Goal: Contribute content: Add original content to the website for others to see

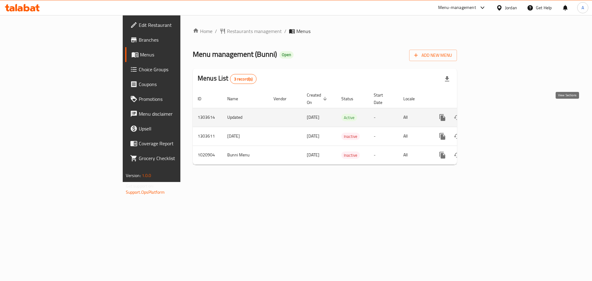
click at [490, 114] on icon "enhanced table" at bounding box center [486, 117] width 7 height 7
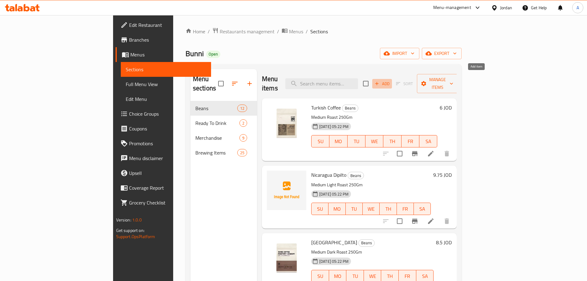
click at [390, 80] on span "Add" at bounding box center [382, 83] width 17 height 7
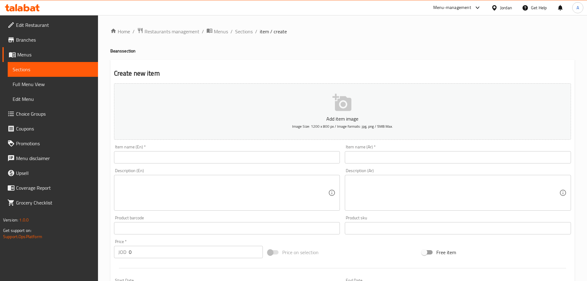
click at [281, 157] on input "text" at bounding box center [227, 157] width 226 height 12
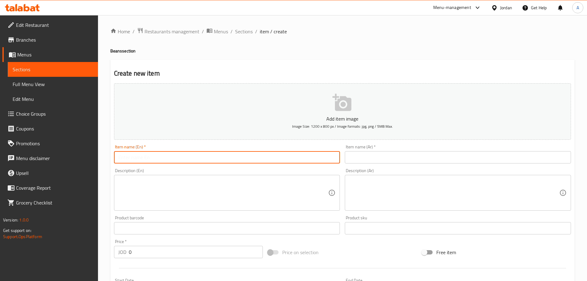
paste input "ETHIOPIA GEDEB"
type input "ETHIOPIA GEDEB"
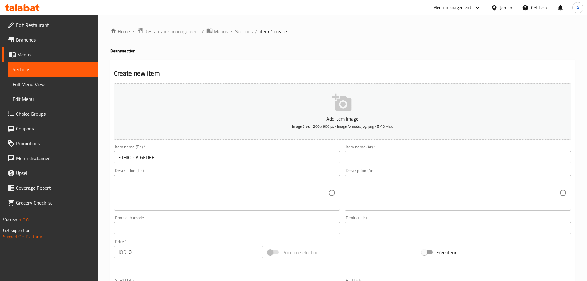
click at [413, 157] on input "text" at bounding box center [458, 157] width 226 height 12
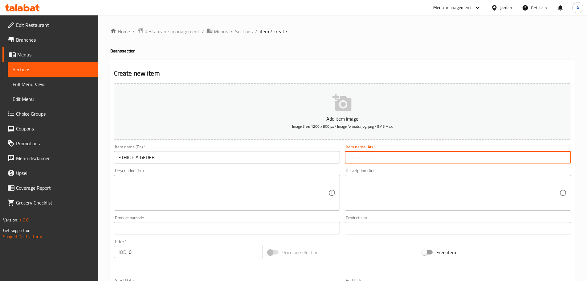
paste input "Medium Light Roast 250Gm"
click at [362, 161] on input "Medium Light Roast 250Gm" at bounding box center [458, 157] width 226 height 12
type input "f"
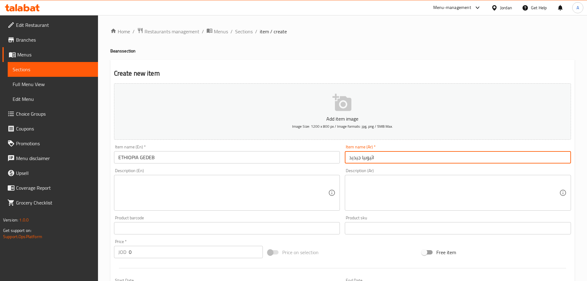
type input "اثيوبيا جيديد"
click at [239, 195] on textarea at bounding box center [223, 192] width 210 height 29
paste textarea "Medium Light Roast 250Gm"
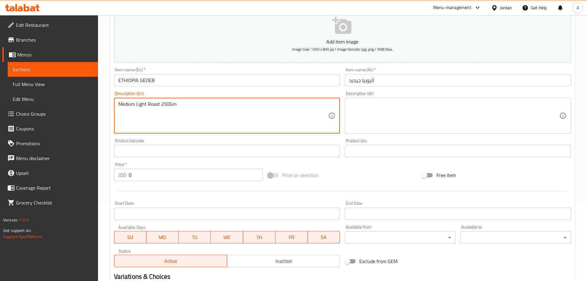
scroll to position [92, 0]
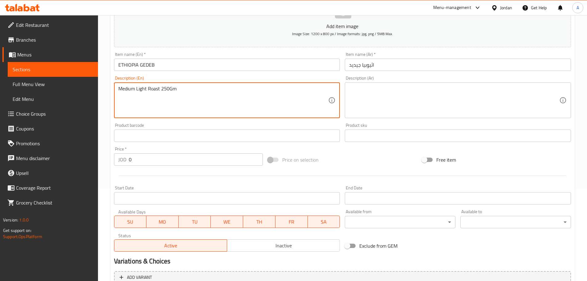
type textarea "Medium Light Roast 250Gm"
click at [177, 163] on input "0" at bounding box center [196, 159] width 134 height 12
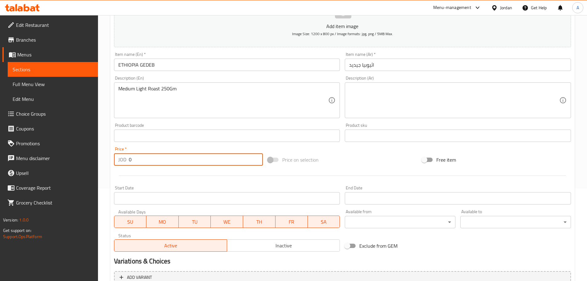
click at [177, 163] on input "0" at bounding box center [196, 159] width 134 height 12
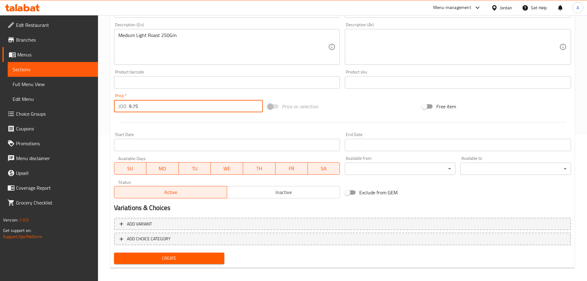
scroll to position [150, 0]
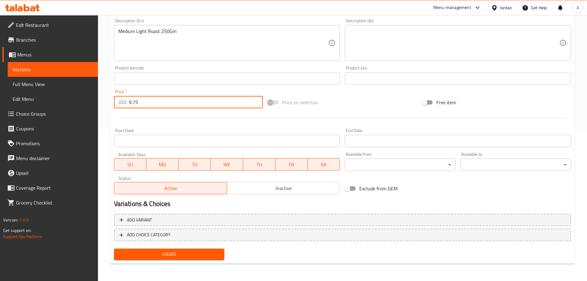
type input "9.75"
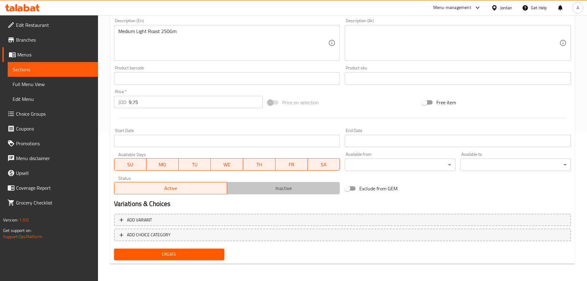
click at [240, 190] on span "Inactive" at bounding box center [284, 188] width 108 height 9
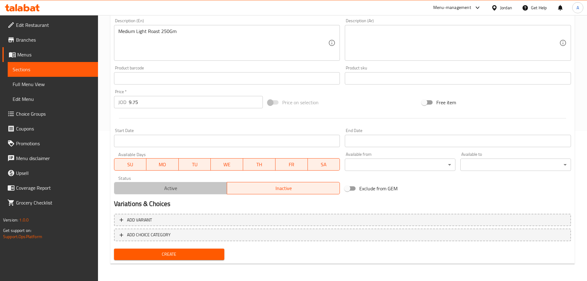
click at [209, 191] on span "Active" at bounding box center [171, 188] width 108 height 9
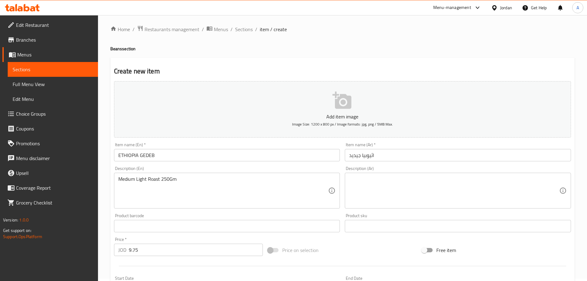
scroll to position [0, 0]
click at [341, 106] on icon "button" at bounding box center [343, 103] width 20 height 20
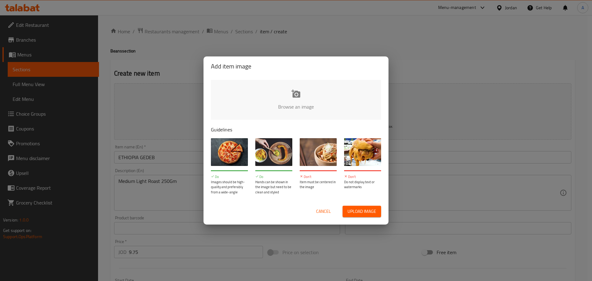
click at [352, 210] on span "Upload image" at bounding box center [361, 211] width 29 height 8
type input "C:\fakepath\4820a019-d160-4db1-baa4-addd85075805.jpg"
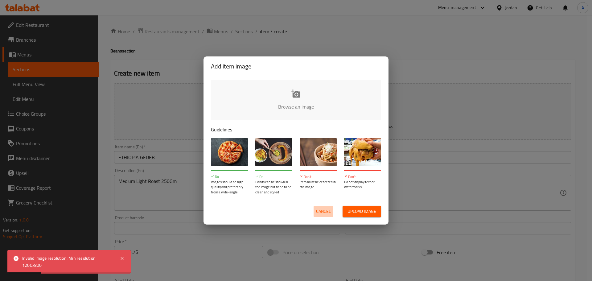
click at [322, 211] on span "Cancel" at bounding box center [323, 211] width 15 height 8
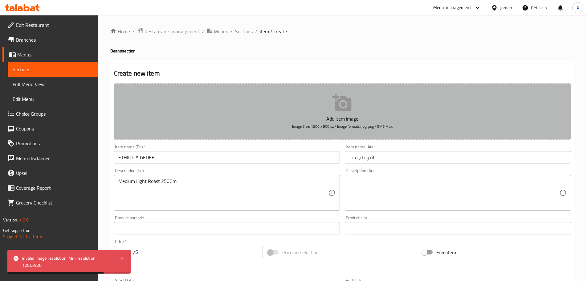
click at [320, 108] on button "Add item image Image Size: 1200 x 800 px / Image formats: jpg, png / 5MB Max." at bounding box center [342, 111] width 457 height 56
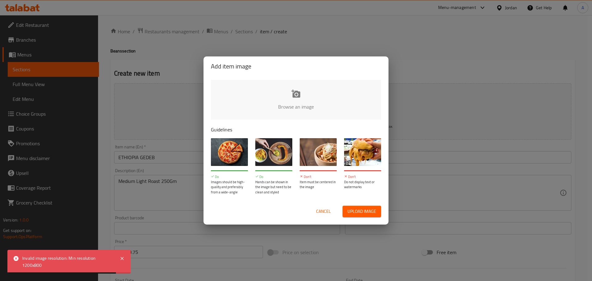
click at [354, 208] on span "Upload image" at bounding box center [361, 211] width 29 height 8
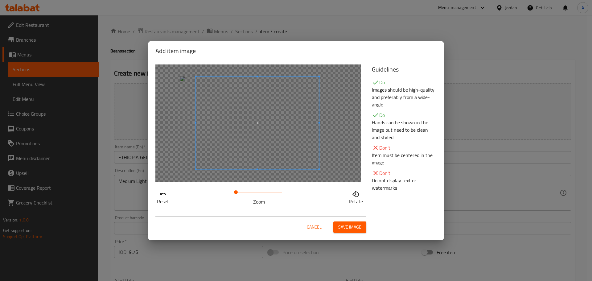
click at [312, 164] on div at bounding box center [257, 122] width 123 height 92
click at [343, 225] on span "Save image" at bounding box center [349, 227] width 23 height 8
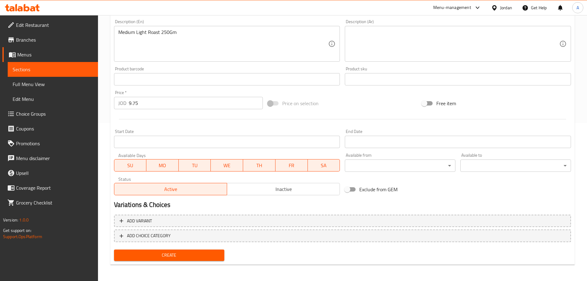
scroll to position [159, 0]
click at [215, 254] on span "Create" at bounding box center [169, 254] width 101 height 8
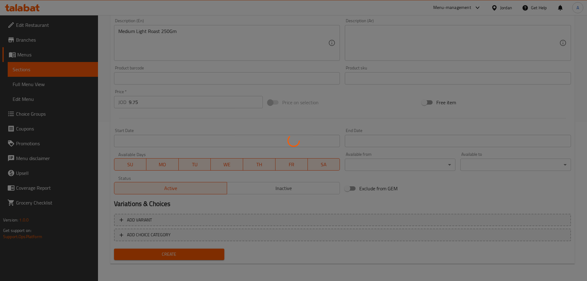
type input "0"
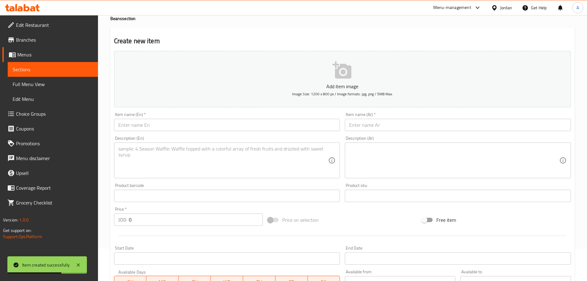
scroll to position [0, 0]
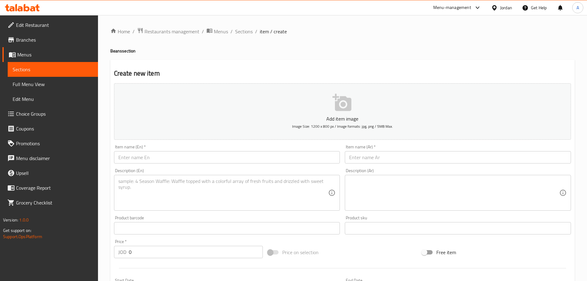
click at [256, 157] on input "text" at bounding box center [227, 157] width 226 height 12
paste input "ETHIOPIA [PERSON_NAME]"
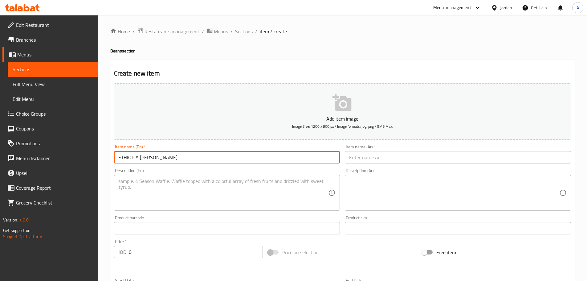
type input "ETHIOPIA [PERSON_NAME]"
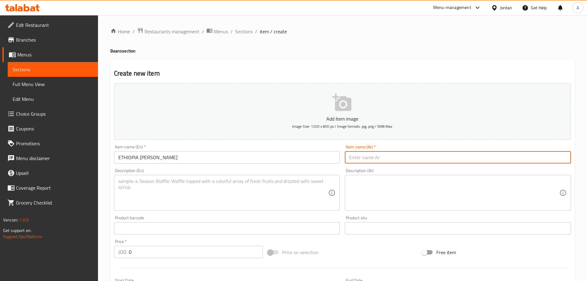
click at [374, 155] on input "text" at bounding box center [458, 157] width 226 height 12
type input "ي"
type input "اثيوبيا جيو"
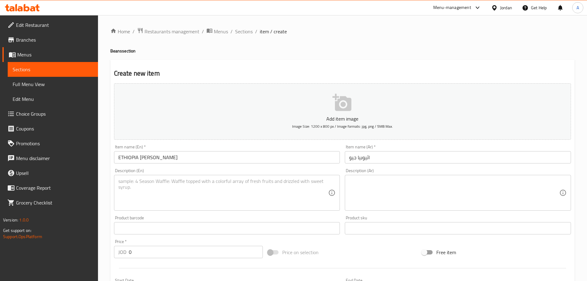
click at [267, 196] on textarea at bounding box center [223, 192] width 210 height 29
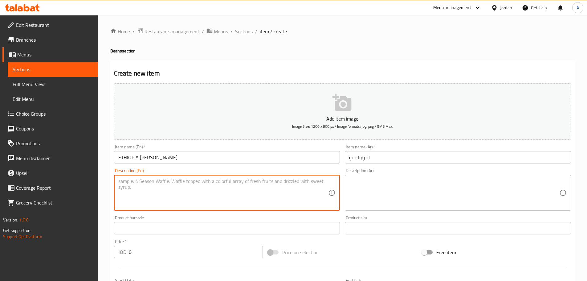
paste textarea "Medium+ Roast 250Gm"
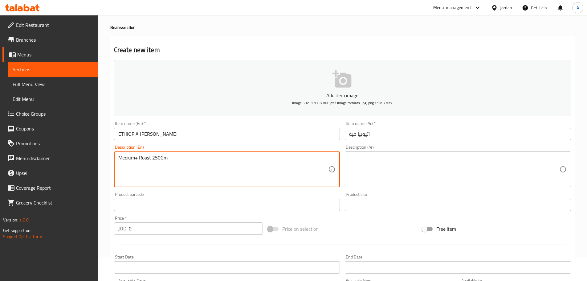
scroll to position [62, 0]
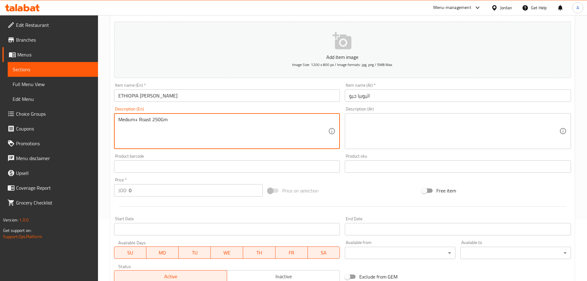
type textarea "Medium+ Roast 250Gm"
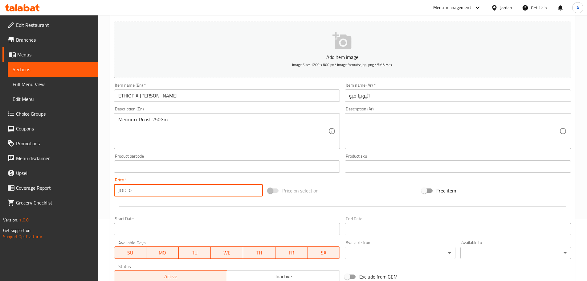
click at [130, 192] on input "0" at bounding box center [196, 190] width 134 height 12
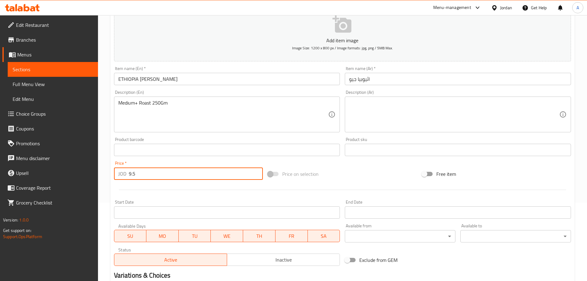
scroll to position [27, 0]
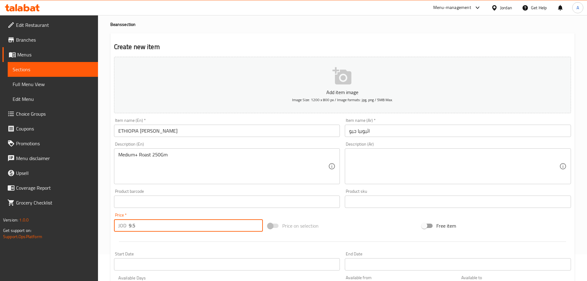
type input "9.5"
click at [341, 84] on icon "button" at bounding box center [342, 75] width 19 height 17
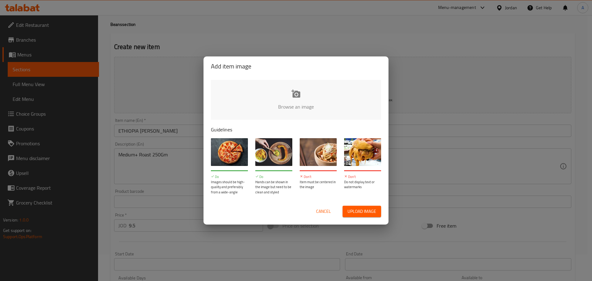
click at [369, 206] on button "Upload image" at bounding box center [361, 211] width 39 height 11
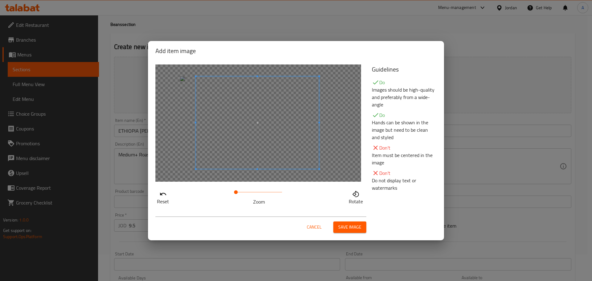
click at [307, 161] on div at bounding box center [257, 122] width 123 height 92
click at [352, 226] on span "Save image" at bounding box center [349, 227] width 23 height 8
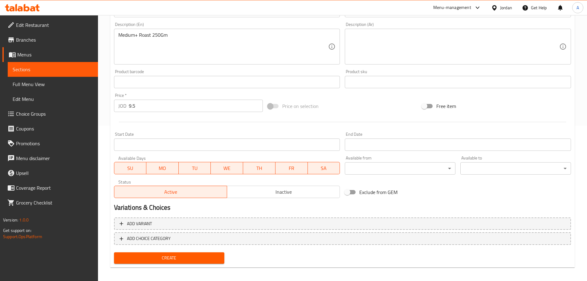
scroll to position [159, 0]
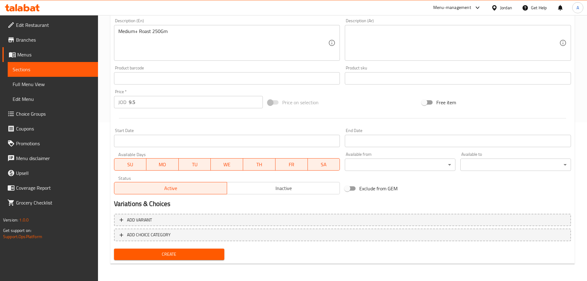
click at [213, 253] on span "Create" at bounding box center [169, 254] width 101 height 8
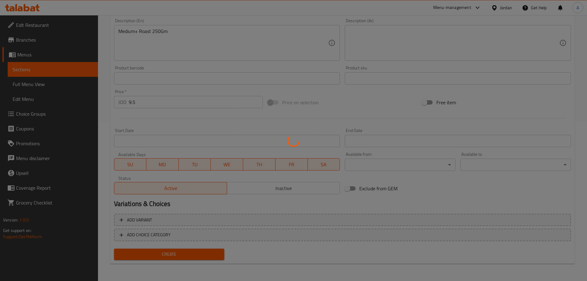
type input "0"
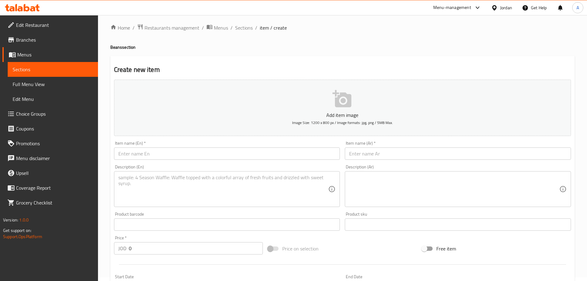
scroll to position [0, 0]
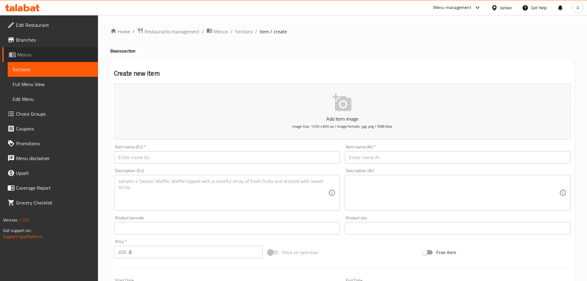
click at [30, 59] on link "Menus" at bounding box center [50, 54] width 96 height 15
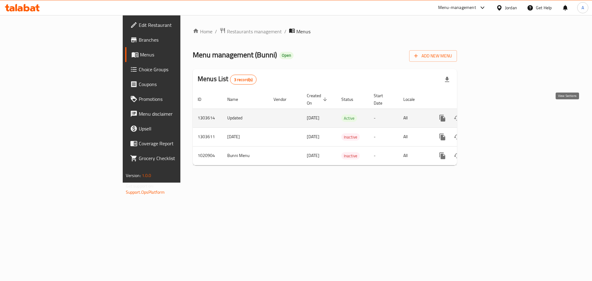
click at [490, 114] on icon "enhanced table" at bounding box center [486, 117] width 7 height 7
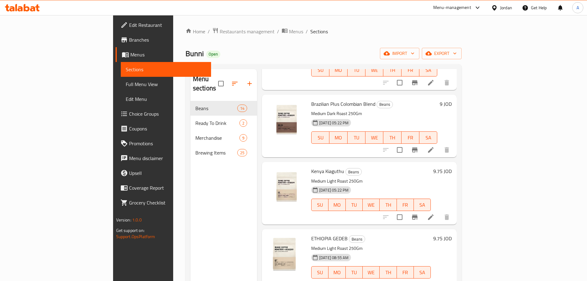
click at [129, 37] on span "Branches" at bounding box center [167, 39] width 77 height 7
